Goal: Task Accomplishment & Management: Manage account settings

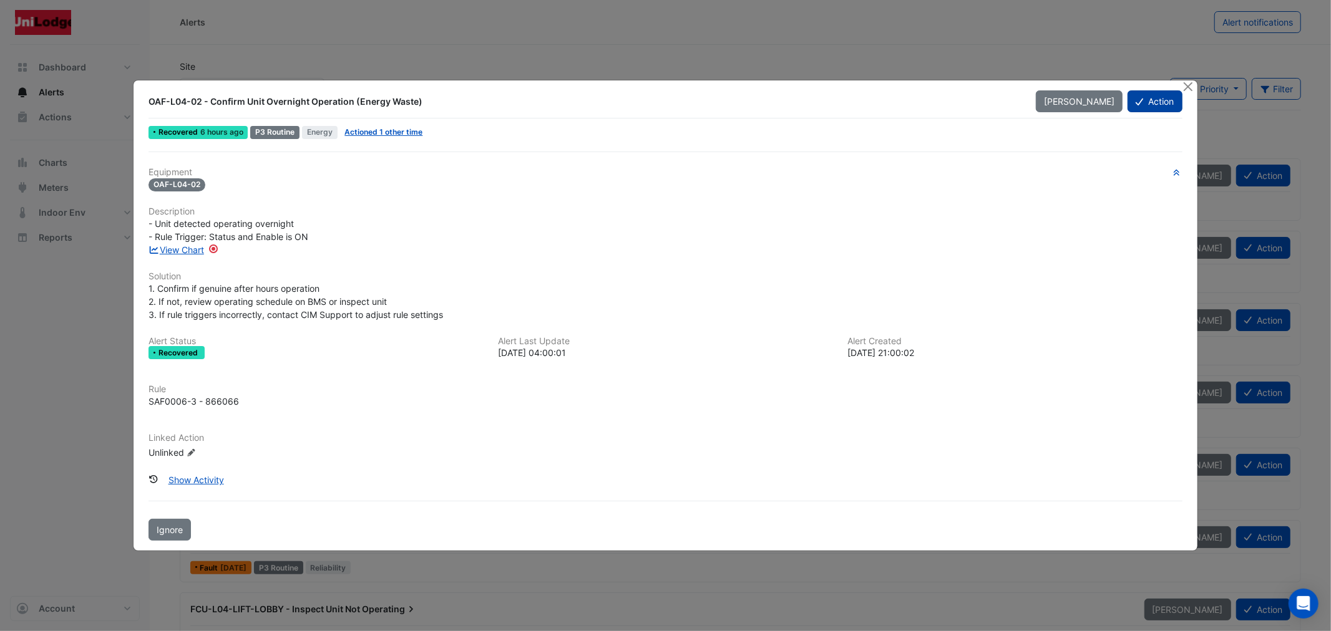
click at [1138, 102] on icon at bounding box center [1138, 102] width 7 height 7
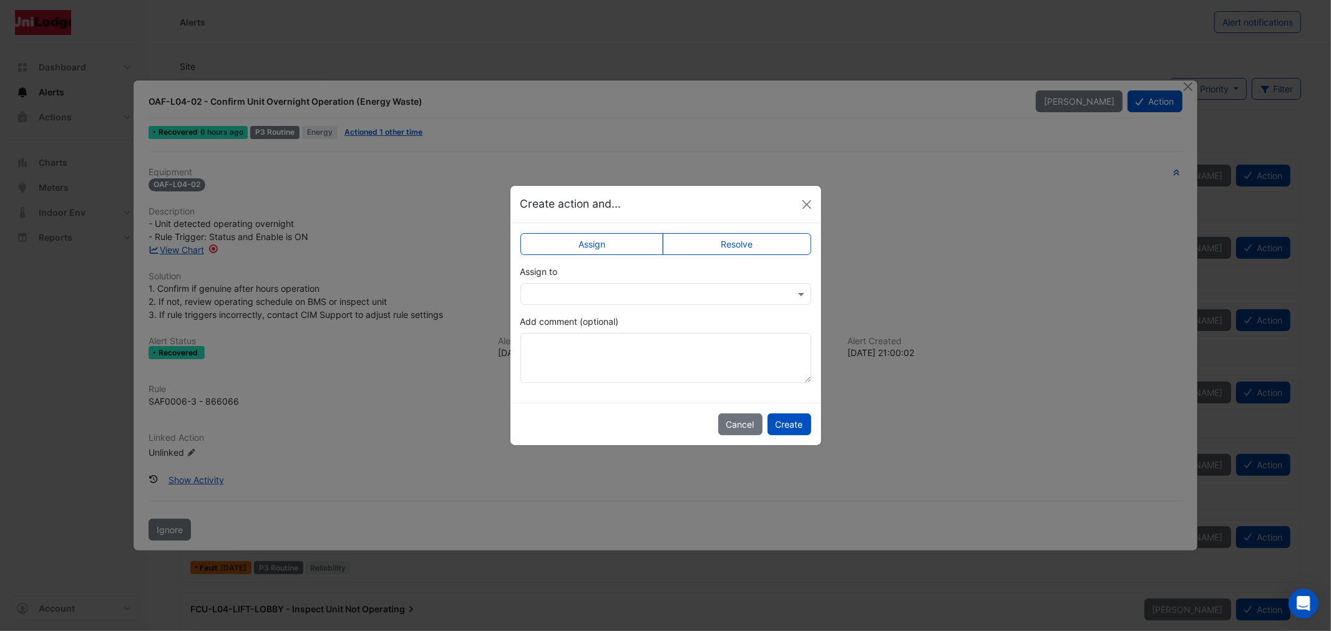
click at [710, 241] on label "Resolve" at bounding box center [736, 244] width 148 height 22
click at [624, 348] on textarea "Add comment (optional)" at bounding box center [665, 358] width 291 height 50
click at [783, 416] on button "Create" at bounding box center [789, 425] width 44 height 22
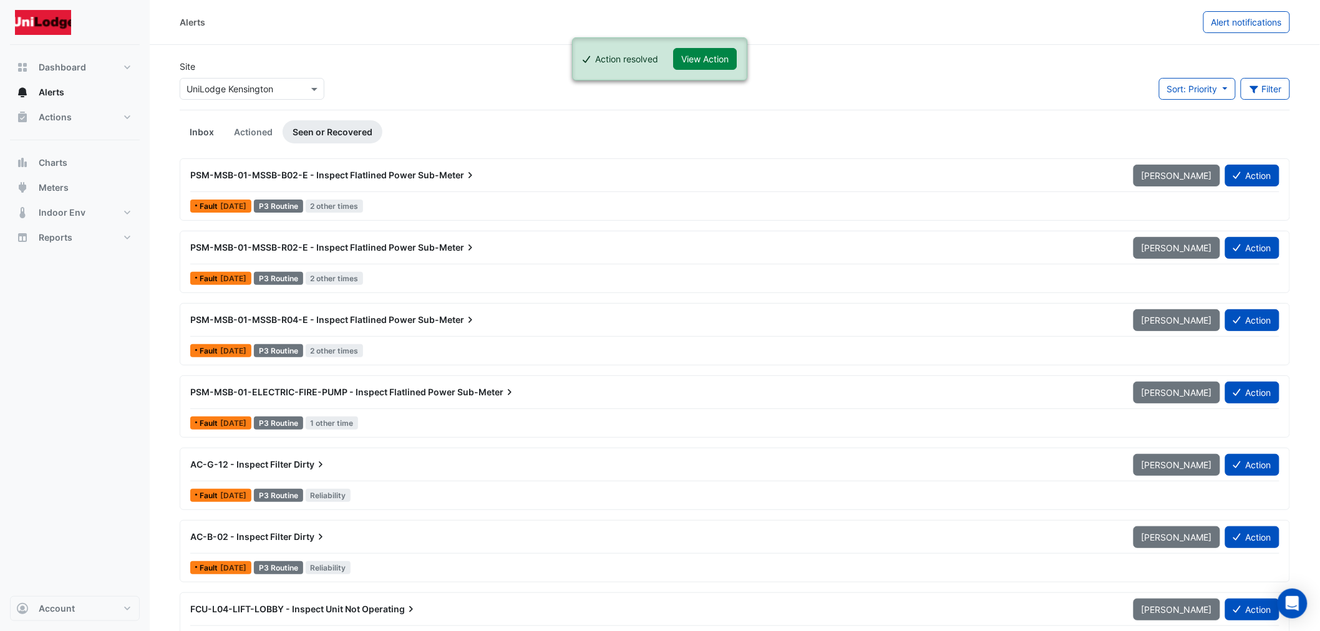
click at [195, 134] on link "Inbox" at bounding box center [202, 131] width 44 height 23
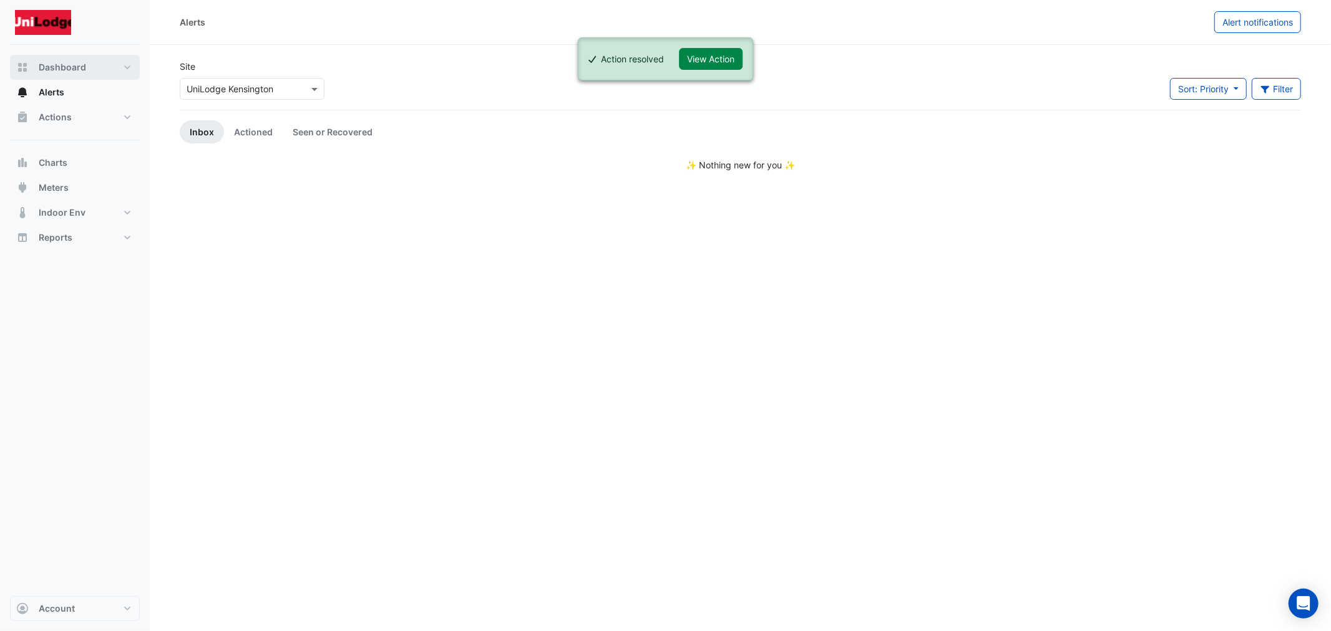
click at [48, 62] on span "Dashboard" at bounding box center [62, 67] width 47 height 12
select select "***"
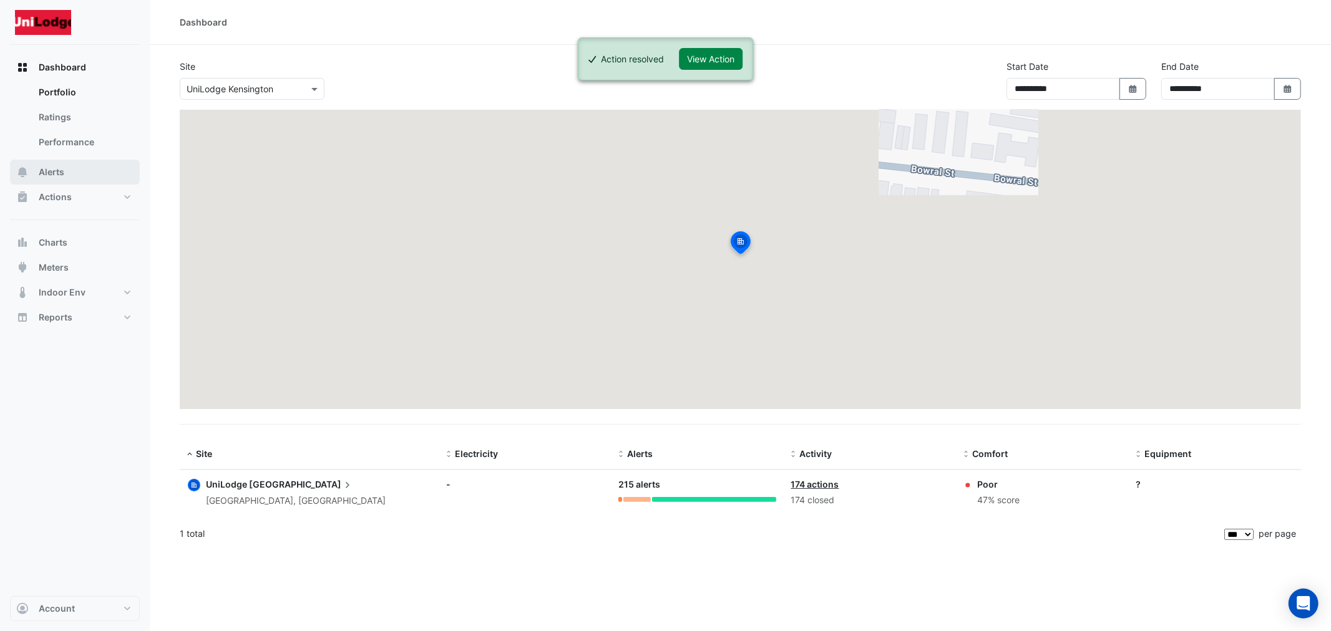
click at [77, 162] on button "Alerts" at bounding box center [75, 172] width 130 height 25
